Goal: Information Seeking & Learning: Learn about a topic

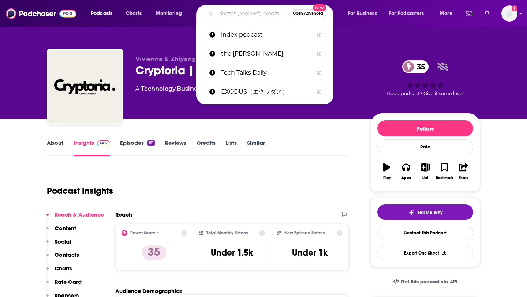
click at [231, 16] on input "Search podcasts, credits, & more..." at bounding box center [252, 14] width 73 height 12
paste input "The [PERSON_NAME] Podcast"
type input "The [PERSON_NAME] Podcast"
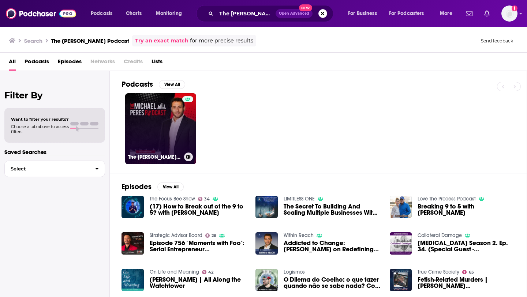
click at [179, 134] on link "The [PERSON_NAME] Podcast" at bounding box center [160, 128] width 71 height 71
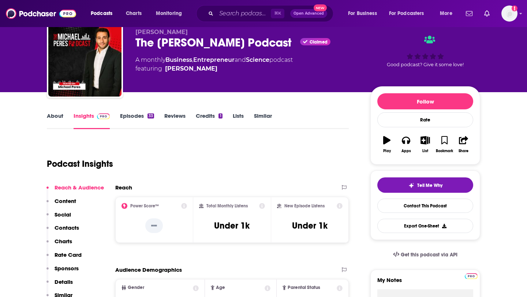
scroll to position [31, 0]
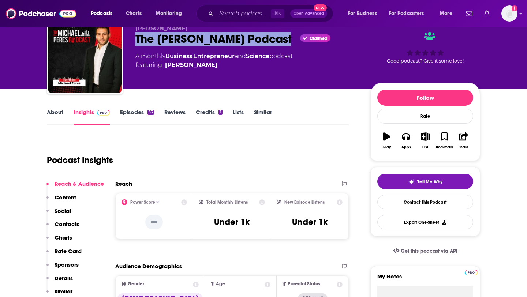
drag, startPoint x: 131, startPoint y: 36, endPoint x: 278, endPoint y: 38, distance: 147.4
click at [278, 38] on div "[PERSON_NAME] The [PERSON_NAME] Podcast Claimed A monthly Business , Entreprene…" at bounding box center [263, 57] width 433 height 79
copy h2 "The [PERSON_NAME] Podcast"
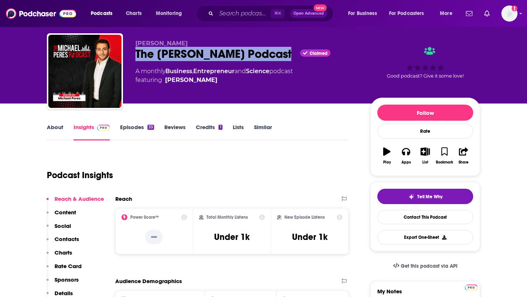
scroll to position [0, 0]
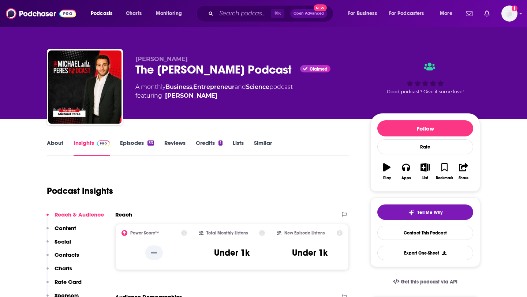
click at [140, 139] on div "About Insights Episodes 33 Reviews Credits 1 Lists Similar" at bounding box center [198, 147] width 302 height 18
click at [140, 142] on link "Episodes 33" at bounding box center [137, 147] width 34 height 17
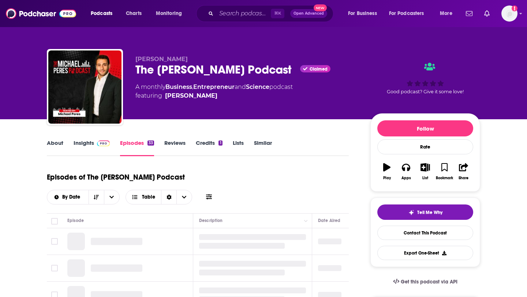
click at [171, 142] on link "Reviews" at bounding box center [174, 147] width 21 height 17
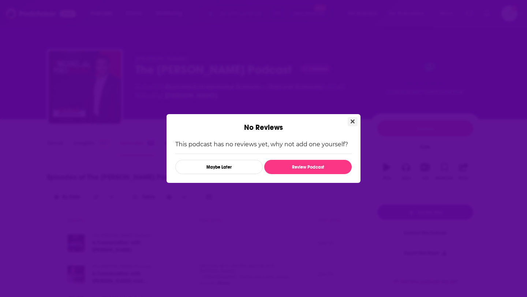
click at [354, 123] on icon "Close" at bounding box center [352, 122] width 4 height 4
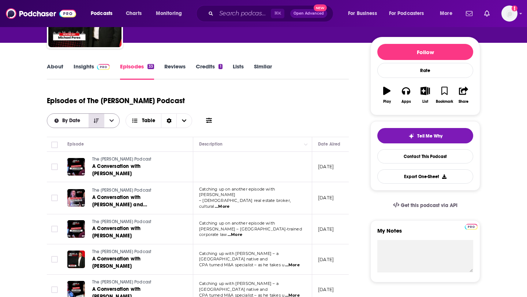
scroll to position [78, 0]
